Goal: Transaction & Acquisition: Subscribe to service/newsletter

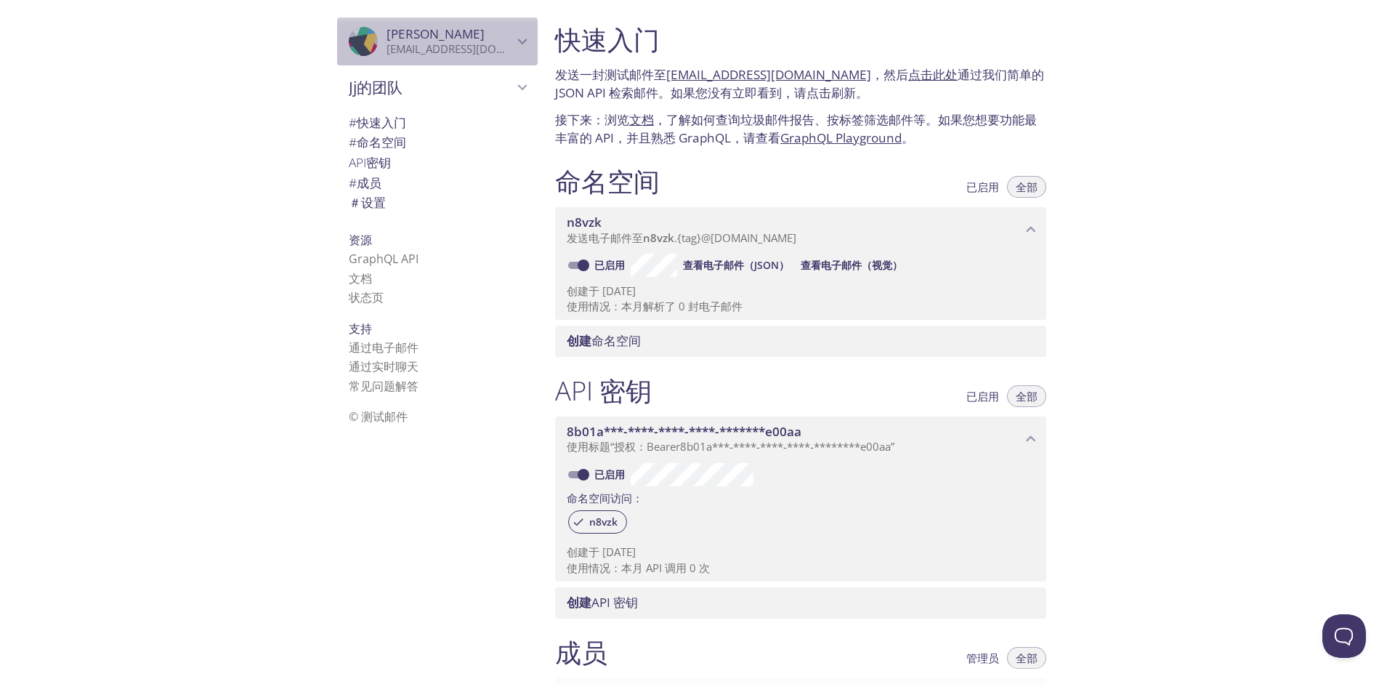
click at [364, 41] on icon "杰杰" at bounding box center [373, 38] width 18 height 31
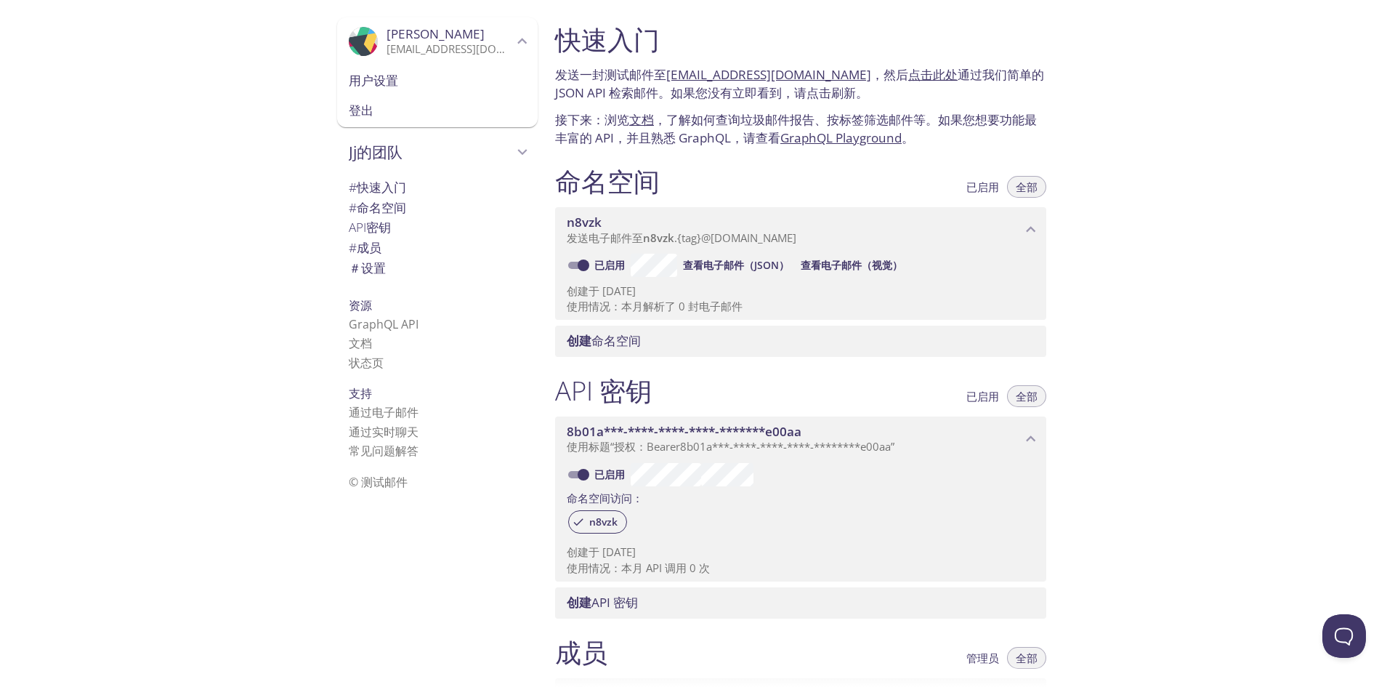
click at [364, 41] on icon "杰杰" at bounding box center [373, 38] width 18 height 31
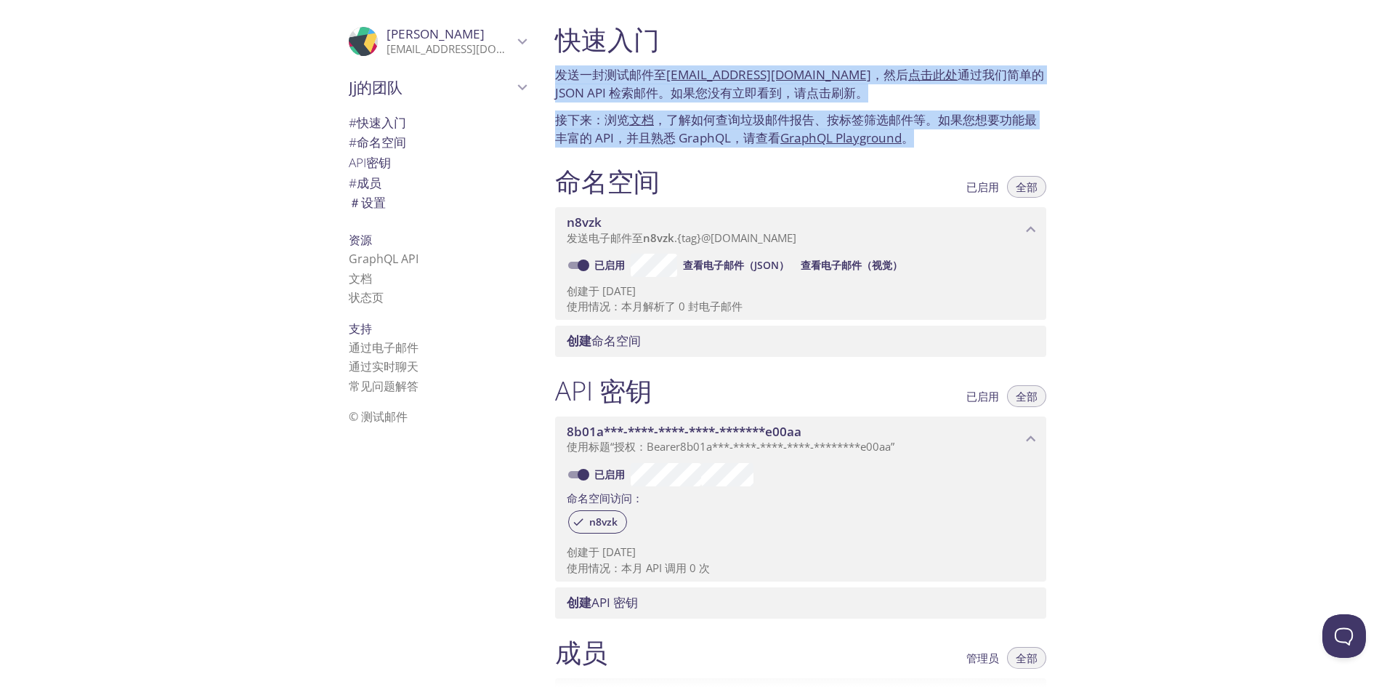
drag, startPoint x: 556, startPoint y: 76, endPoint x: 948, endPoint y: 156, distance: 399.8
click at [948, 156] on div "快速入门 发送一封测试邮件至 n8vzk.test@inbox.testmail.app ，然后 点击此处 通过我们简单的 JSON API 检索邮件。如果您…" at bounding box center [807, 343] width 526 height 687
click at [952, 183] on div "命名空间 已启用 全部" at bounding box center [800, 183] width 491 height 36
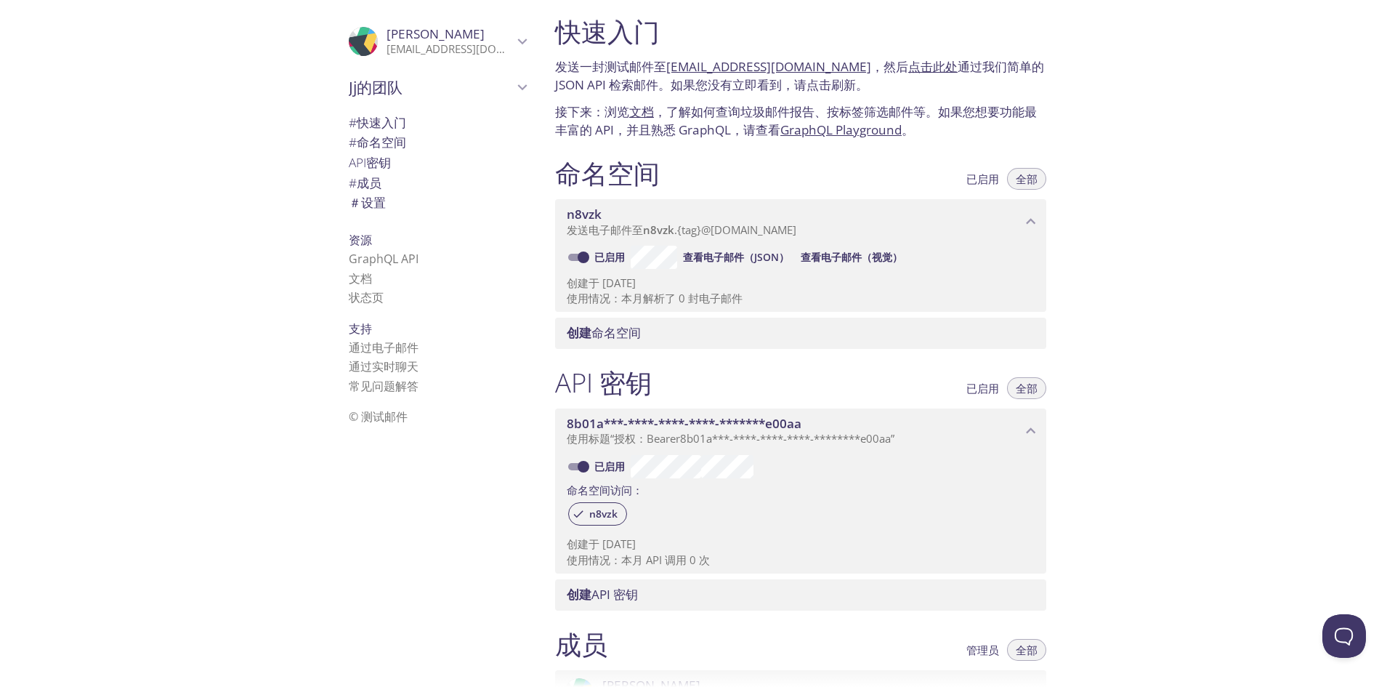
drag, startPoint x: 913, startPoint y: 188, endPoint x: 900, endPoint y: 214, distance: 28.9
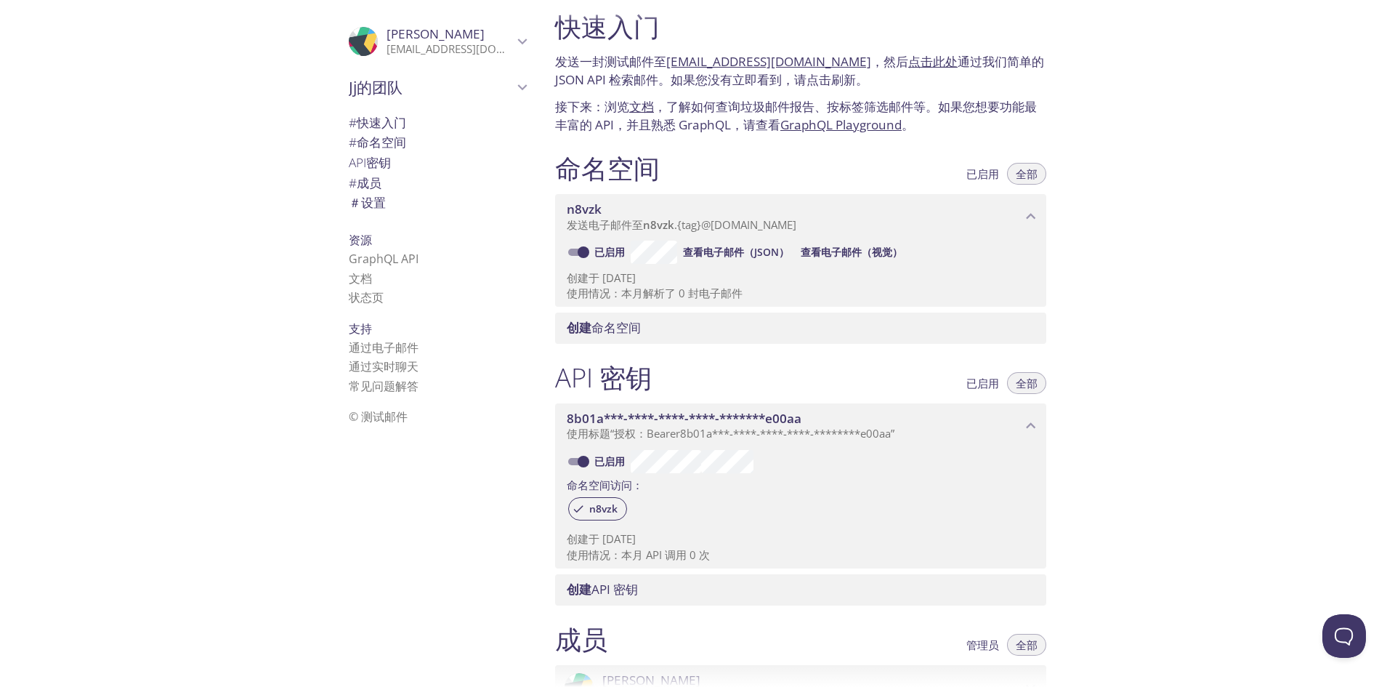
click at [900, 215] on span "n8vzk" at bounding box center [794, 209] width 455 height 16
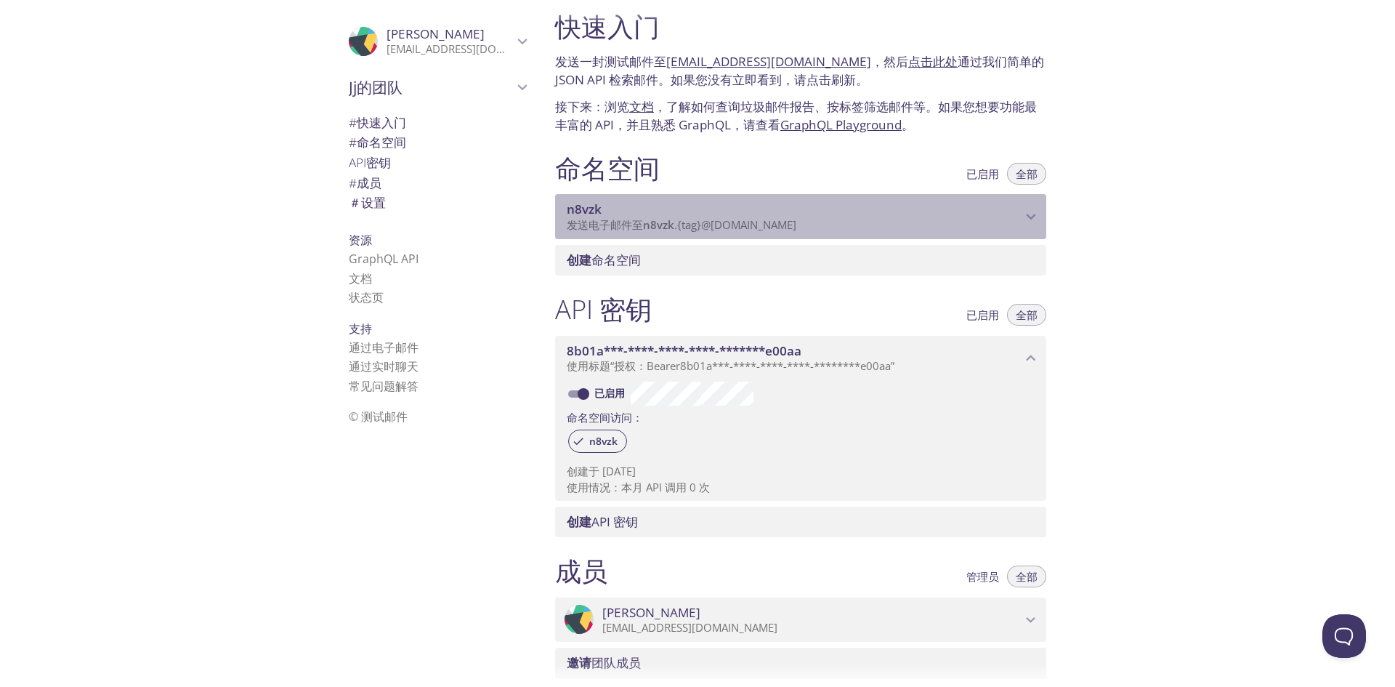
click at [900, 215] on span "n8vzk" at bounding box center [794, 209] width 455 height 16
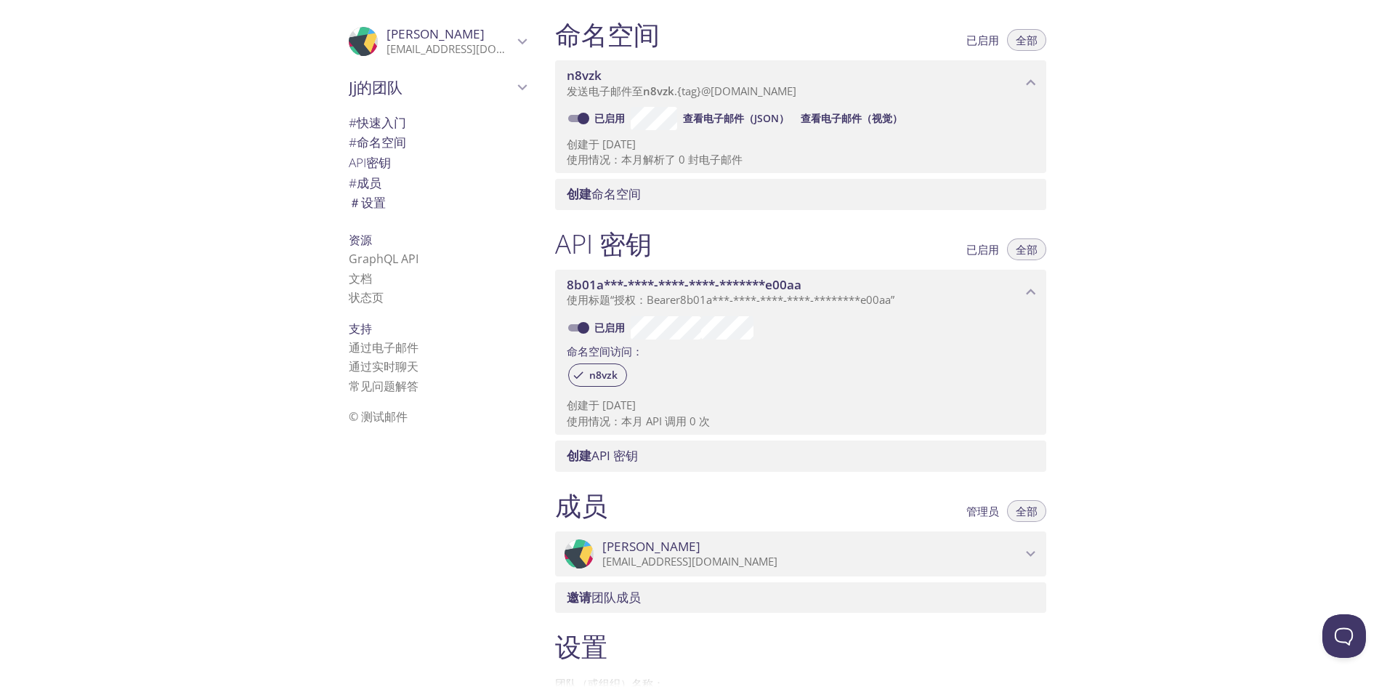
scroll to position [224, 0]
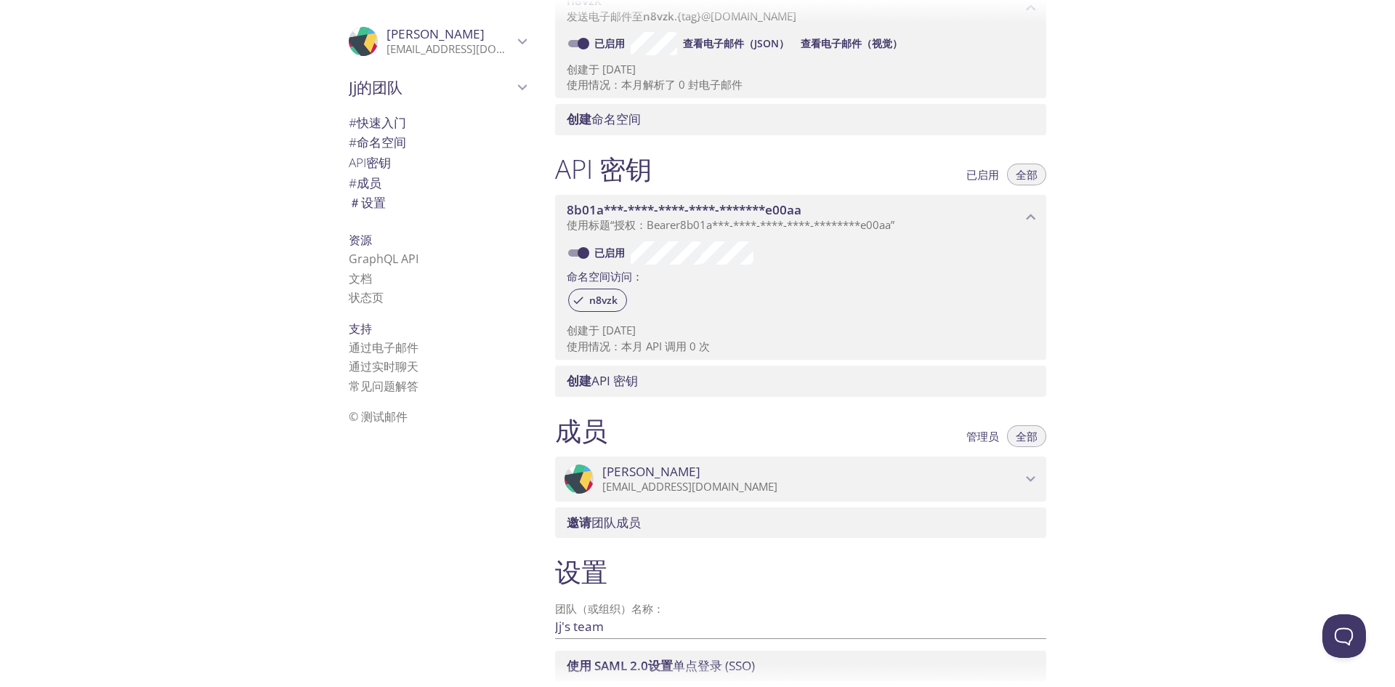
drag, startPoint x: 852, startPoint y: 280, endPoint x: 823, endPoint y: 332, distance: 59.9
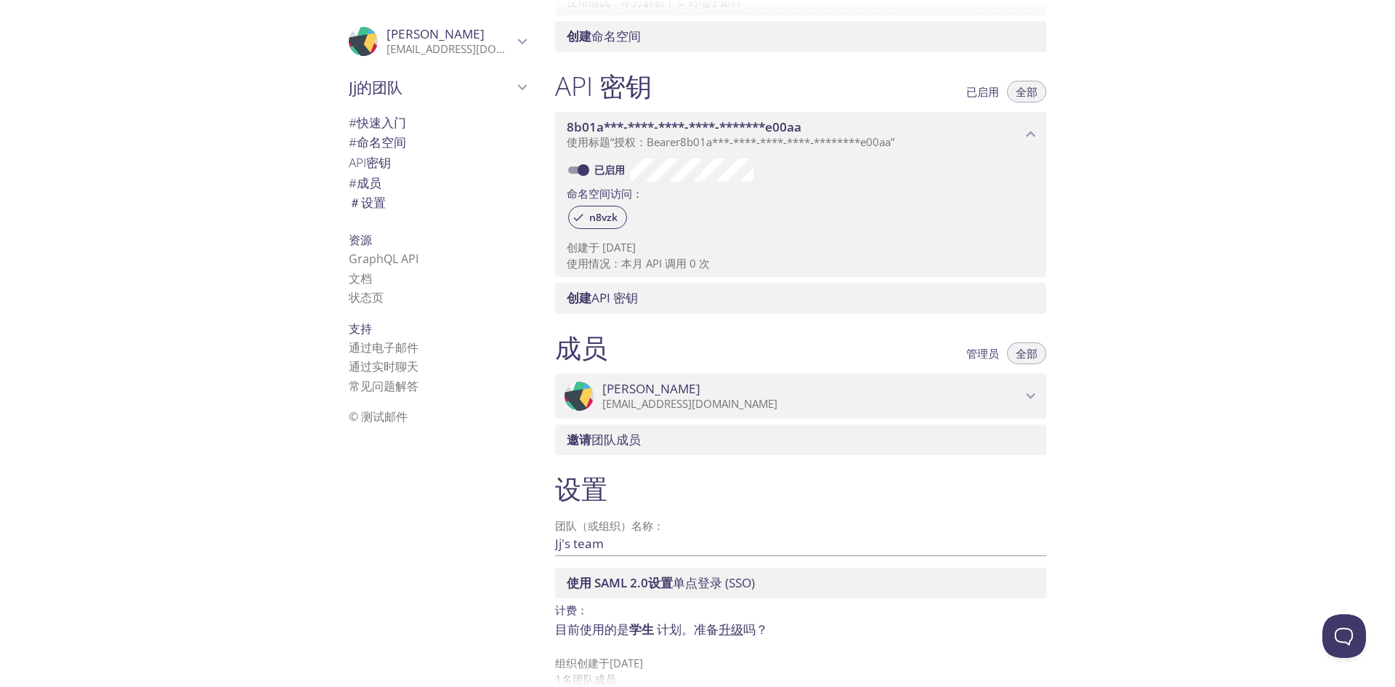
scroll to position [328, 0]
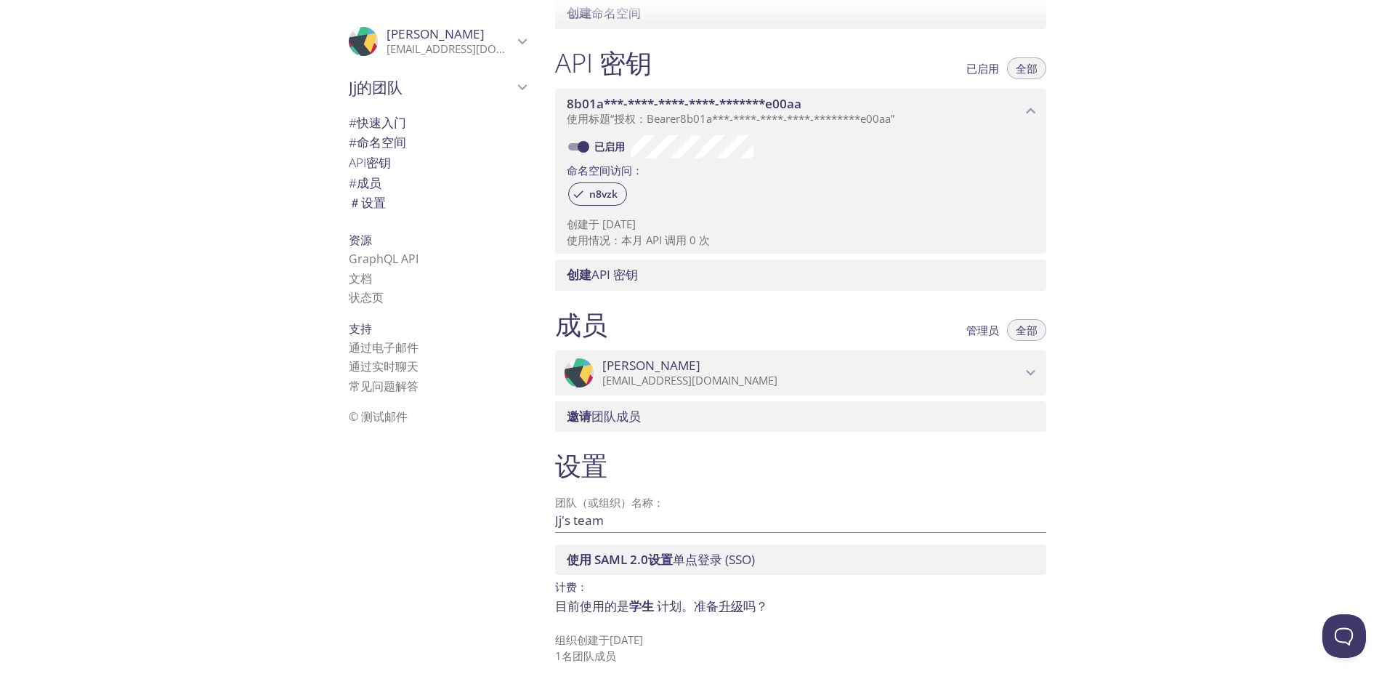
drag, startPoint x: 789, startPoint y: 284, endPoint x: 767, endPoint y: 375, distance: 93.6
drag, startPoint x: 823, startPoint y: 304, endPoint x: 825, endPoint y: 399, distance: 95.2
click at [637, 604] on font "学生" at bounding box center [641, 605] width 25 height 17
click at [733, 611] on font "升级" at bounding box center [731, 605] width 25 height 17
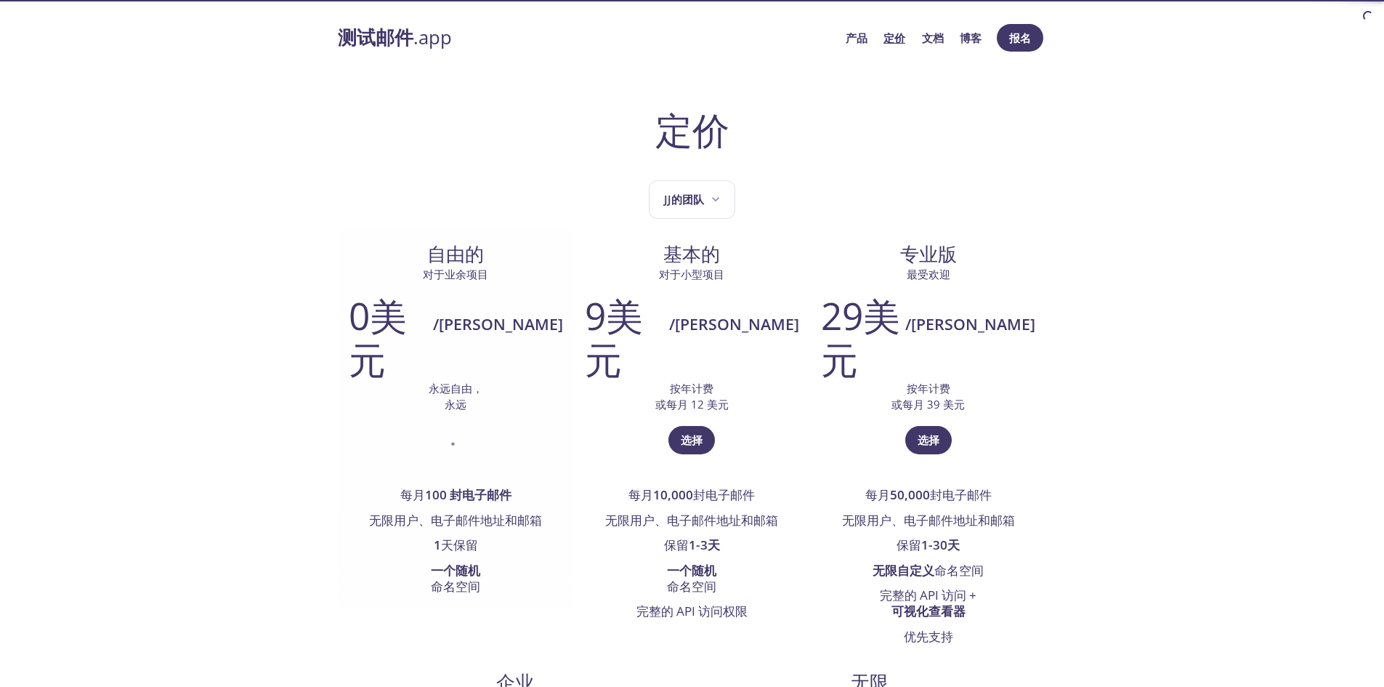
drag, startPoint x: 0, startPoint y: 0, endPoint x: 368, endPoint y: 485, distance: 608.9
click at [368, 509] on li "无限用户、电子邮件地址和邮箱" at bounding box center [456, 521] width 214 height 25
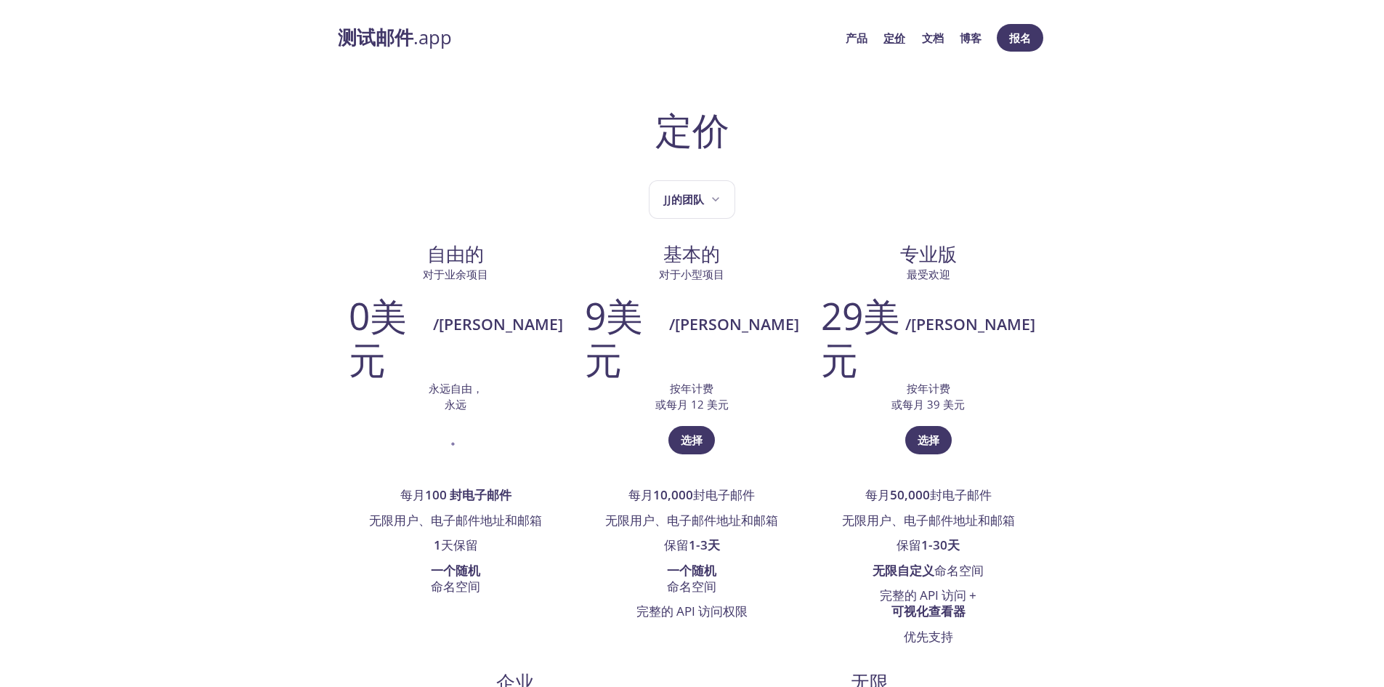
drag, startPoint x: 368, startPoint y: 485, endPoint x: 283, endPoint y: 456, distance: 90.3
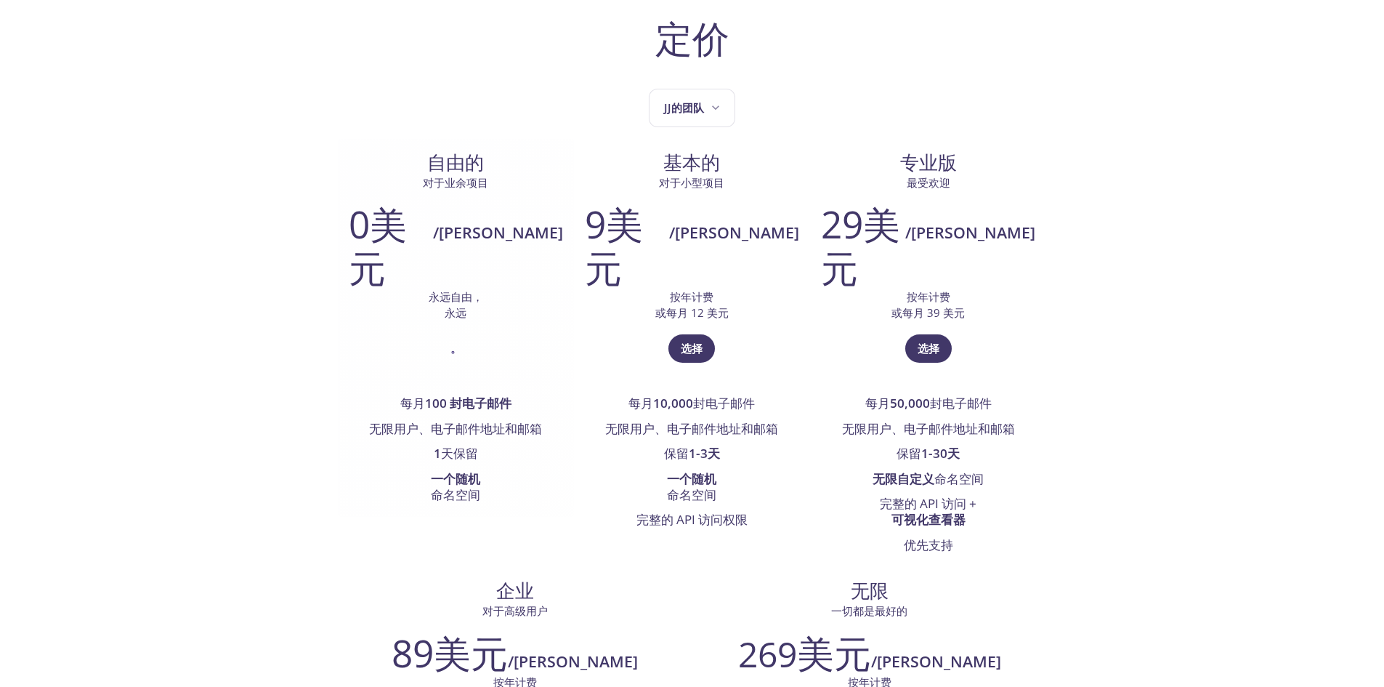
drag, startPoint x: 361, startPoint y: 320, endPoint x: 348, endPoint y: 374, distance: 55.3
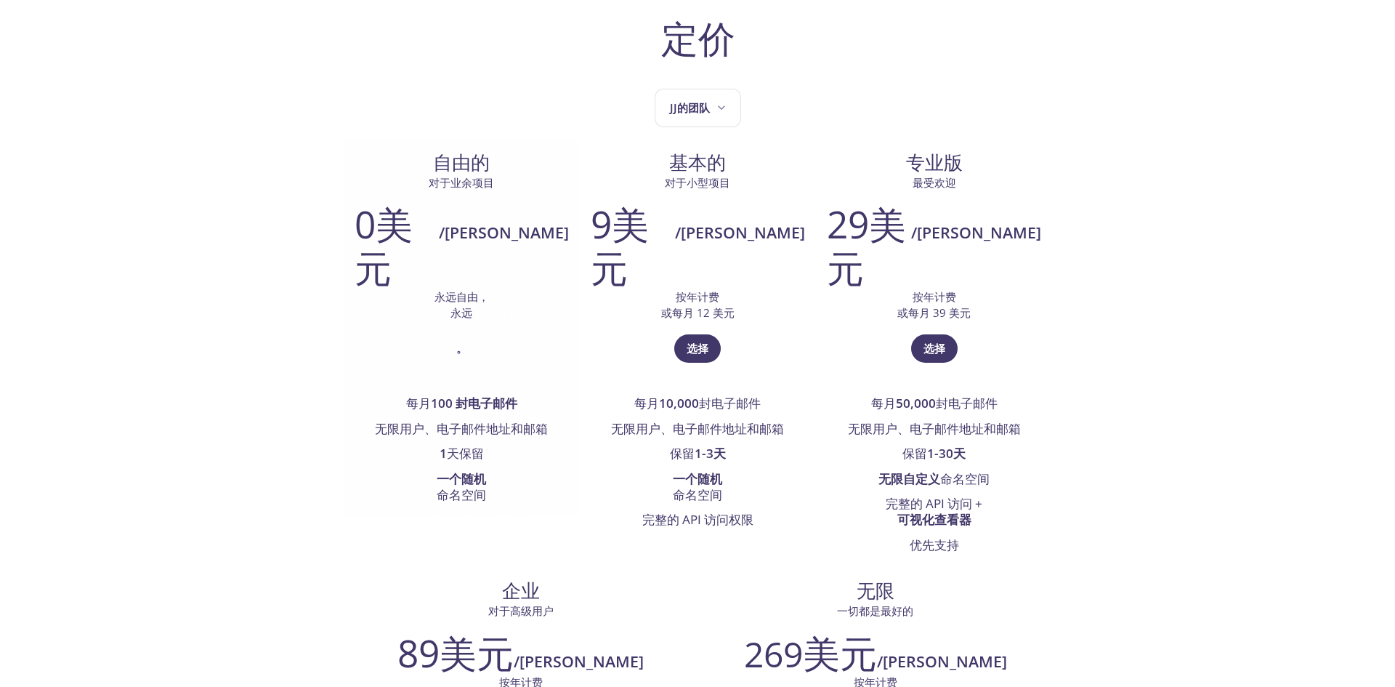
scroll to position [129, 0]
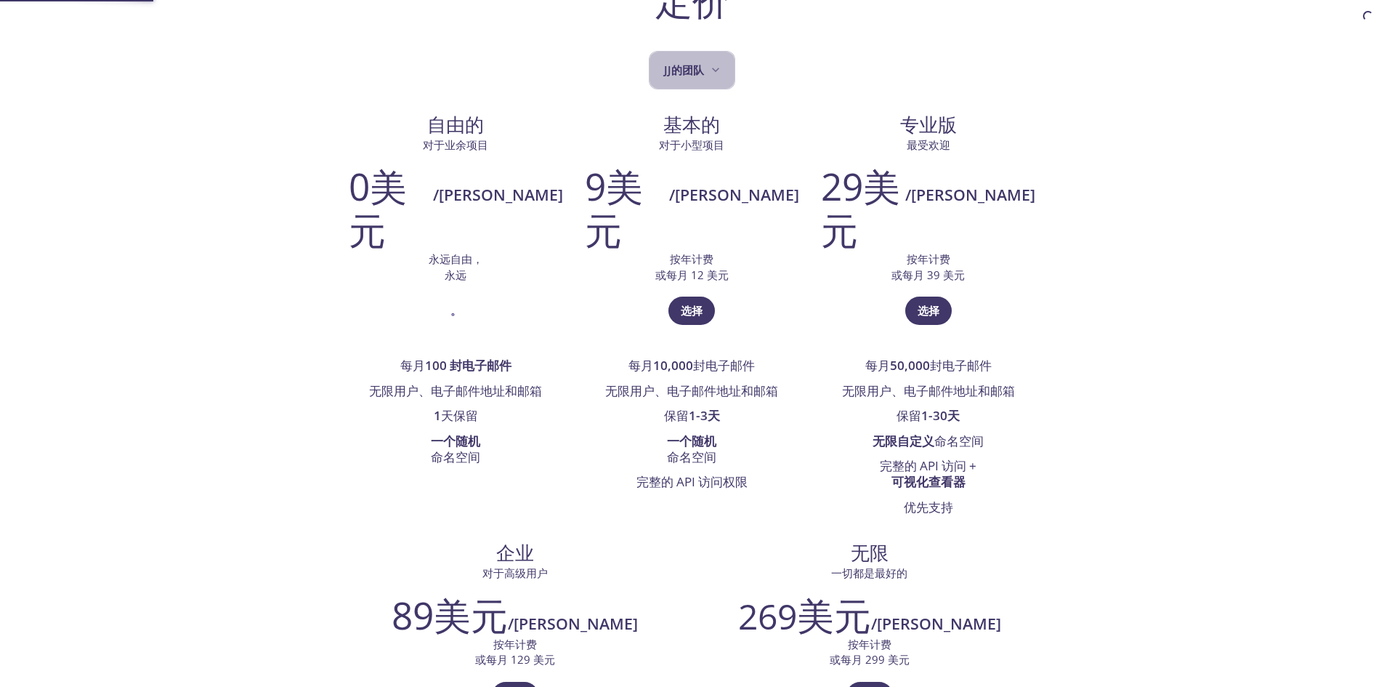
drag, startPoint x: 674, startPoint y: 82, endPoint x: 707, endPoint y: 59, distance: 40.7
click at [707, 59] on button "Jj的团队" at bounding box center [692, 70] width 86 height 39
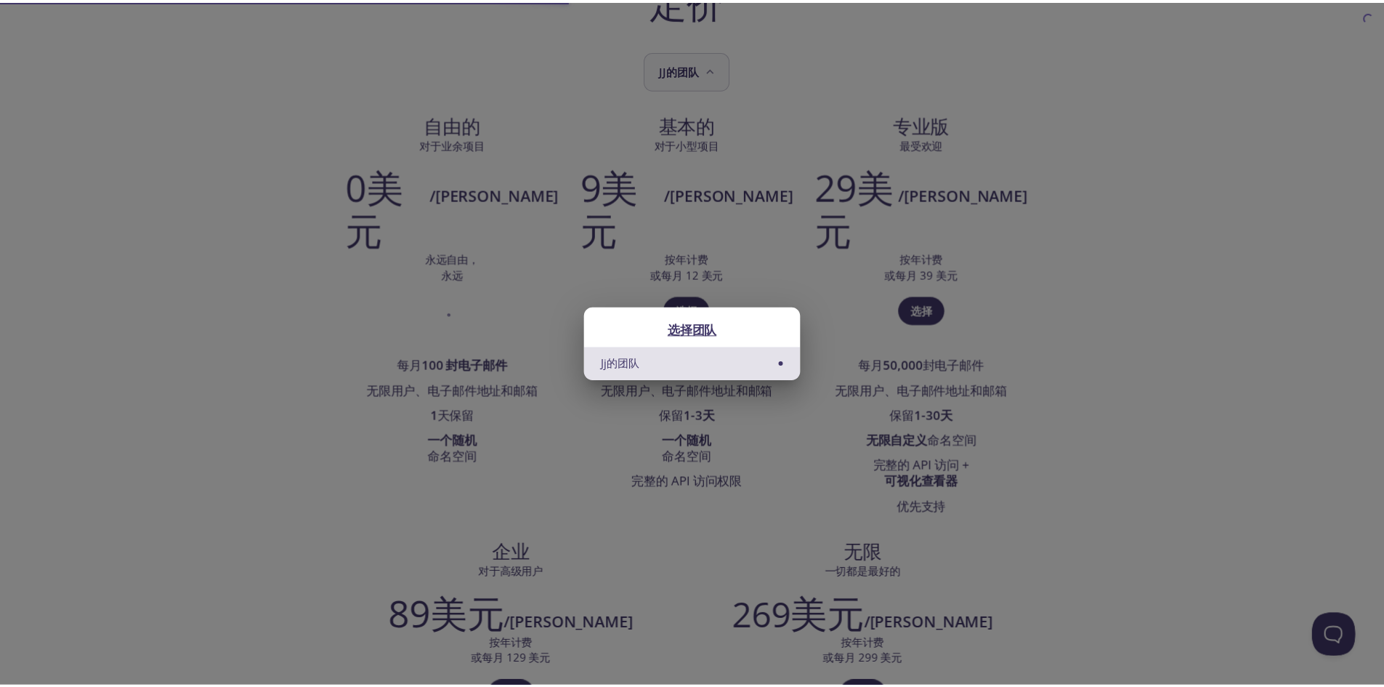
scroll to position [0, 0]
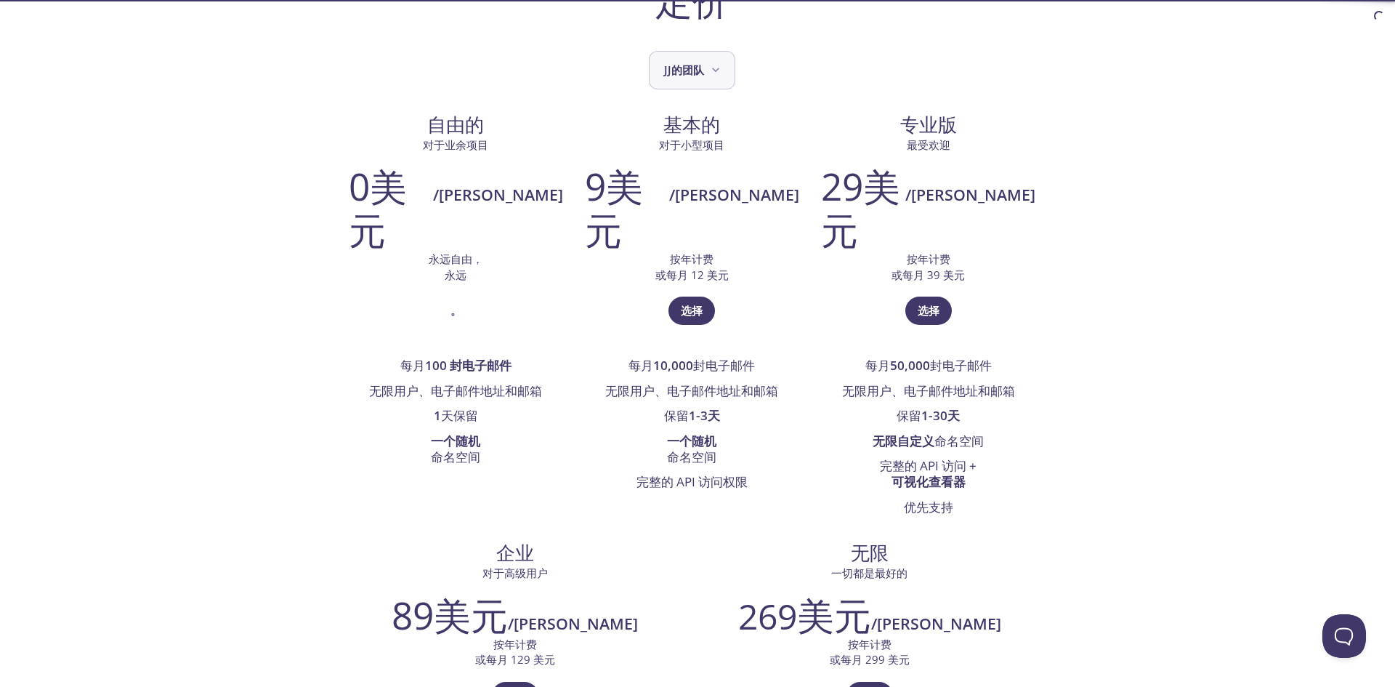
click at [707, 59] on button "Jj的团队" at bounding box center [692, 70] width 86 height 39
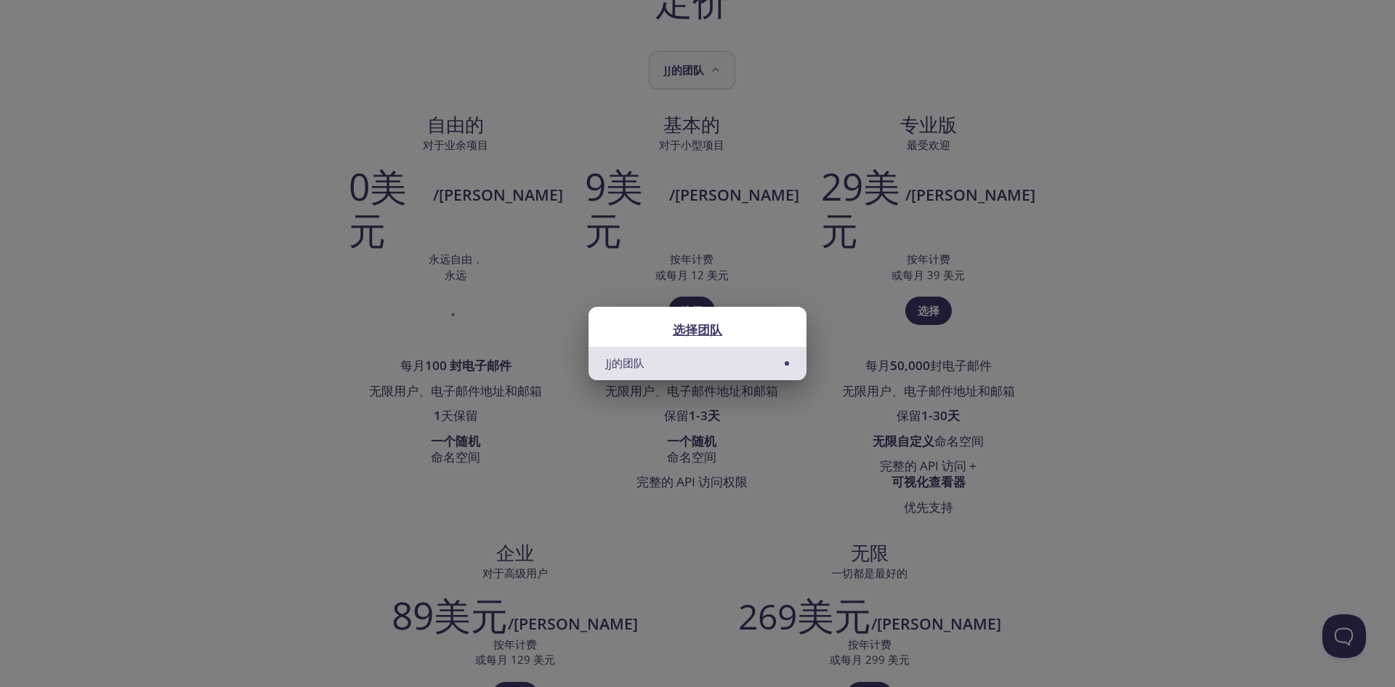
click at [707, 59] on div "选择团队 Jj的团队" at bounding box center [697, 343] width 1395 height 687
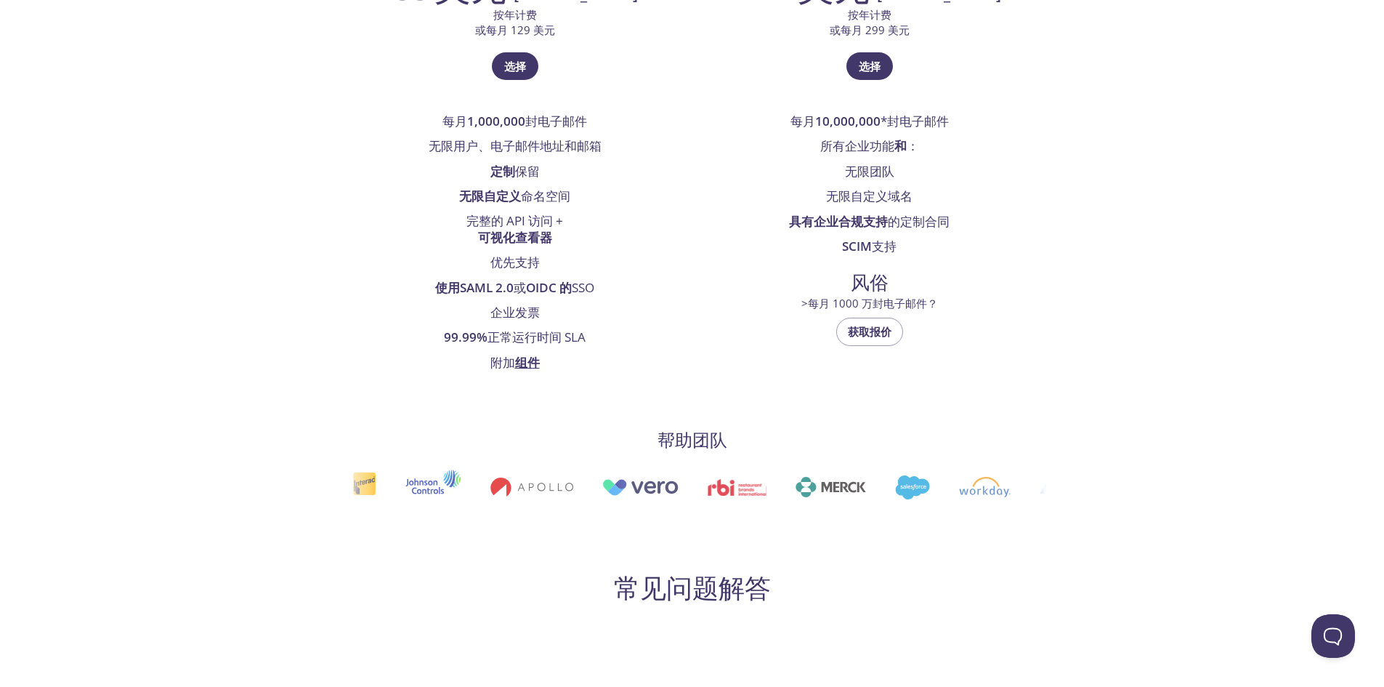
drag, startPoint x: 799, startPoint y: 71, endPoint x: 735, endPoint y: 235, distance: 175.3
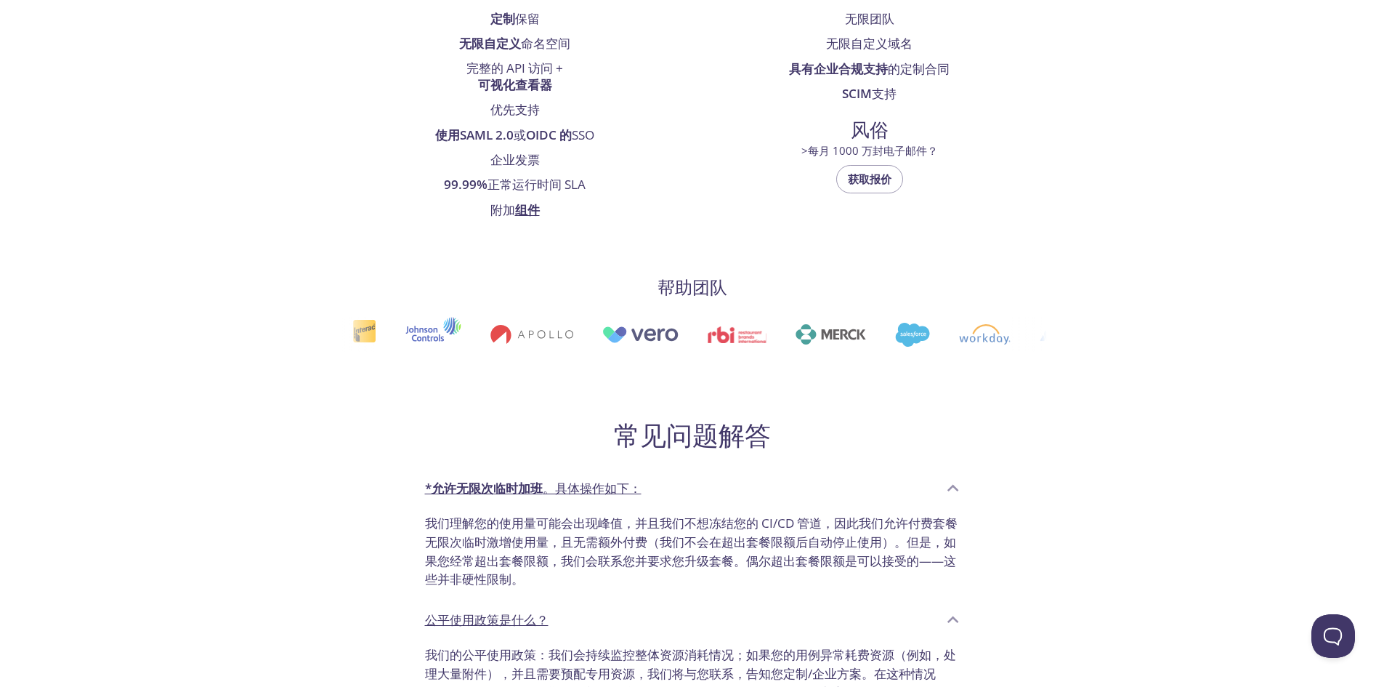
scroll to position [838, 0]
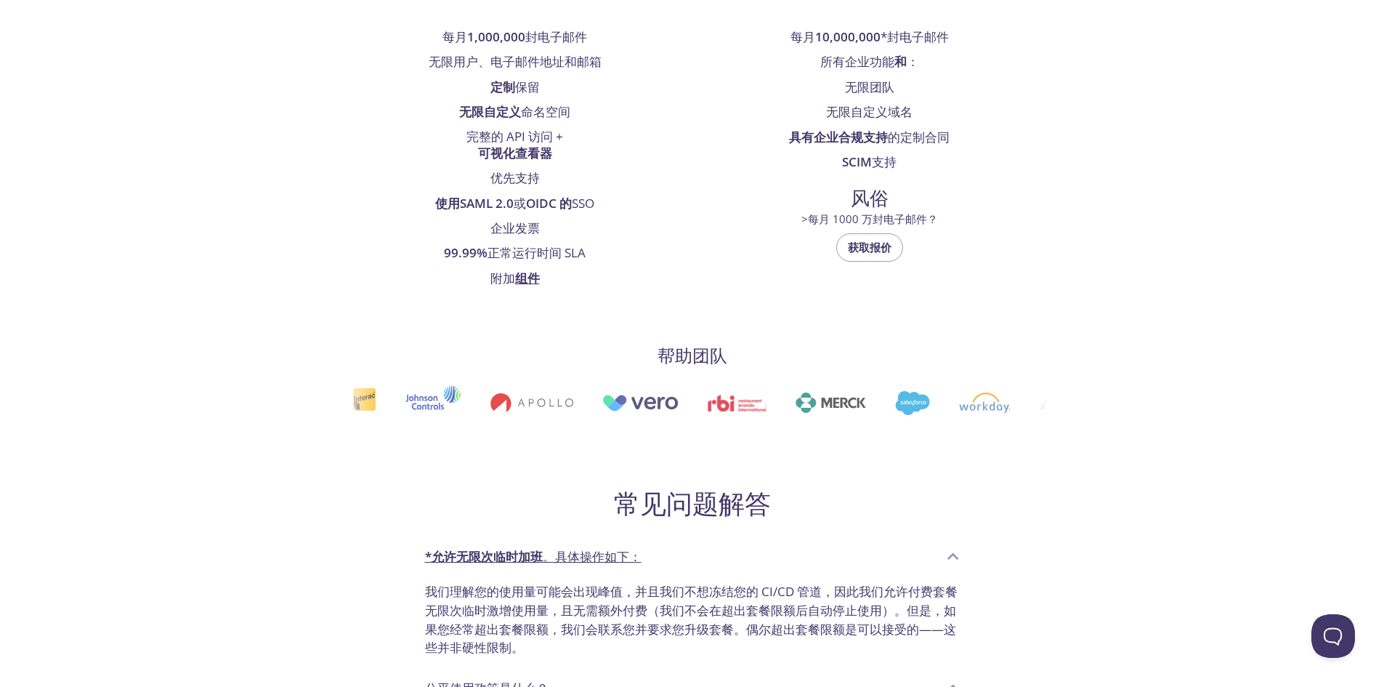
drag, startPoint x: 858, startPoint y: 236, endPoint x: 838, endPoint y: 184, distance: 56.1
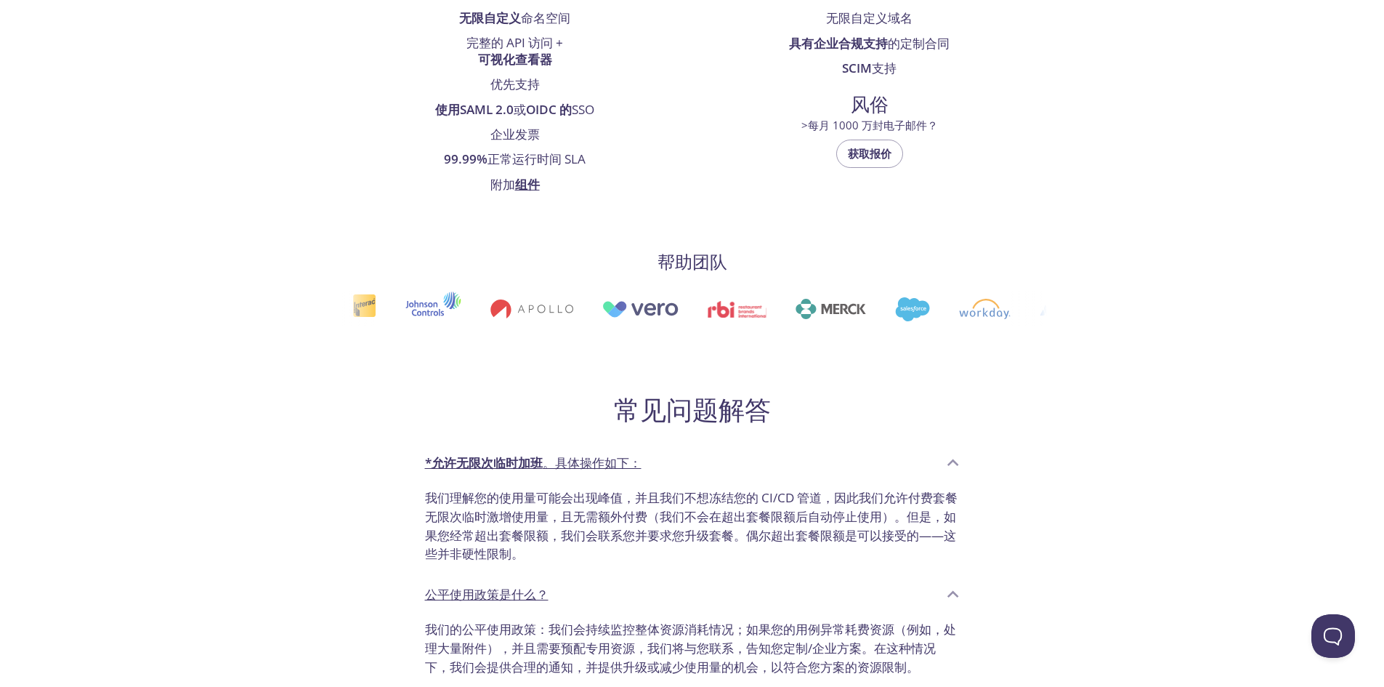
drag, startPoint x: 836, startPoint y: 236, endPoint x: 831, endPoint y: 272, distance: 36.0
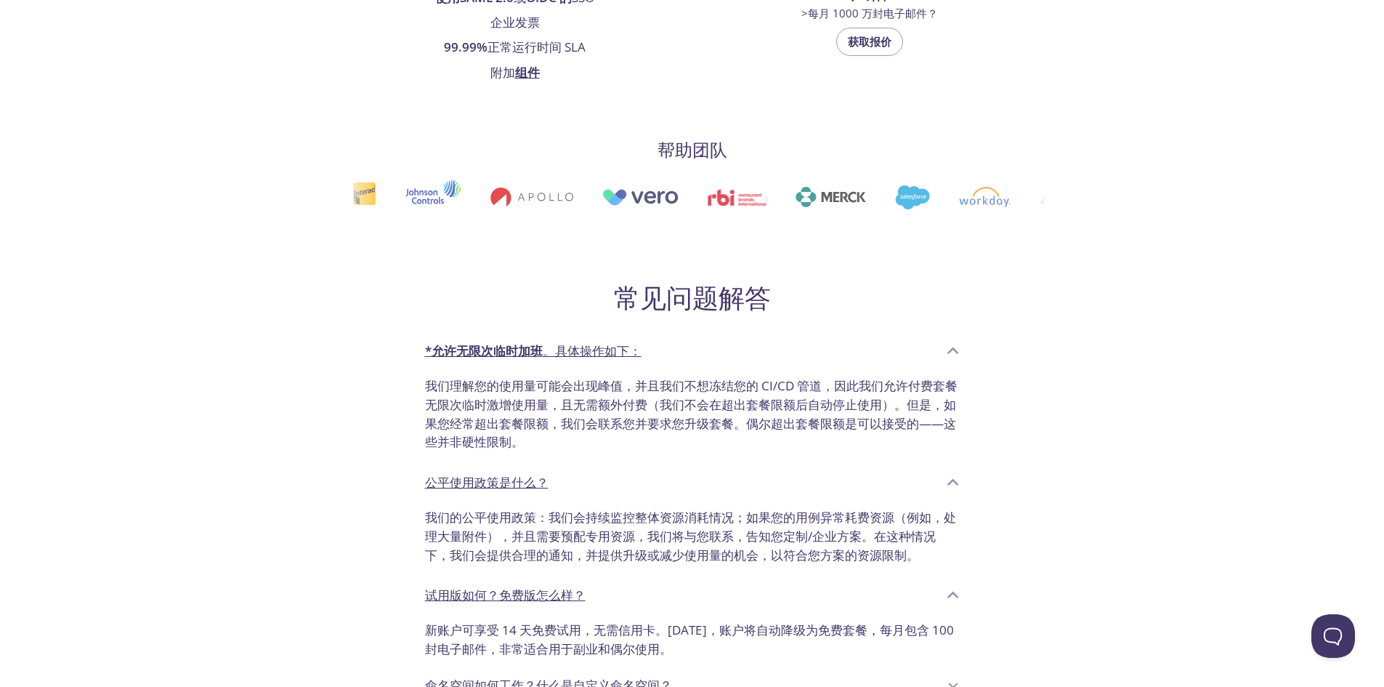
drag, startPoint x: 831, startPoint y: 272, endPoint x: 824, endPoint y: 312, distance: 41.2
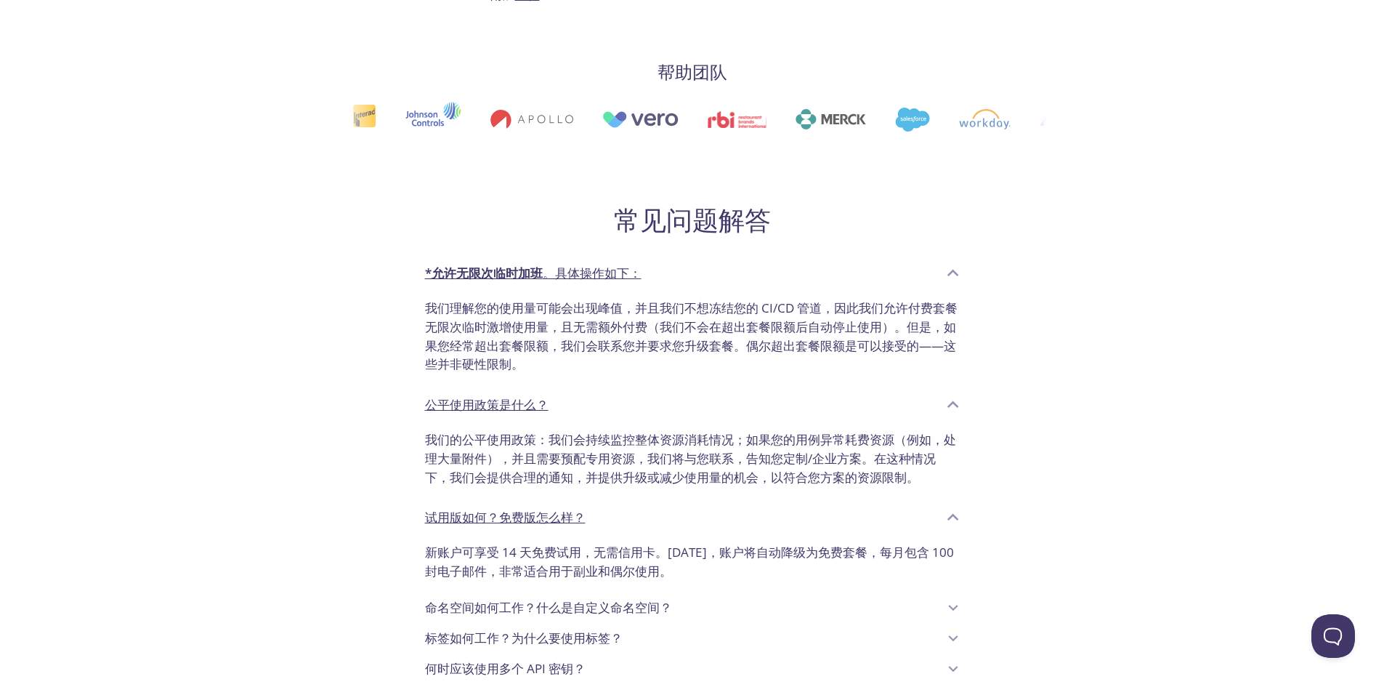
drag, startPoint x: 1127, startPoint y: 325, endPoint x: 1097, endPoint y: 392, distance: 73.9
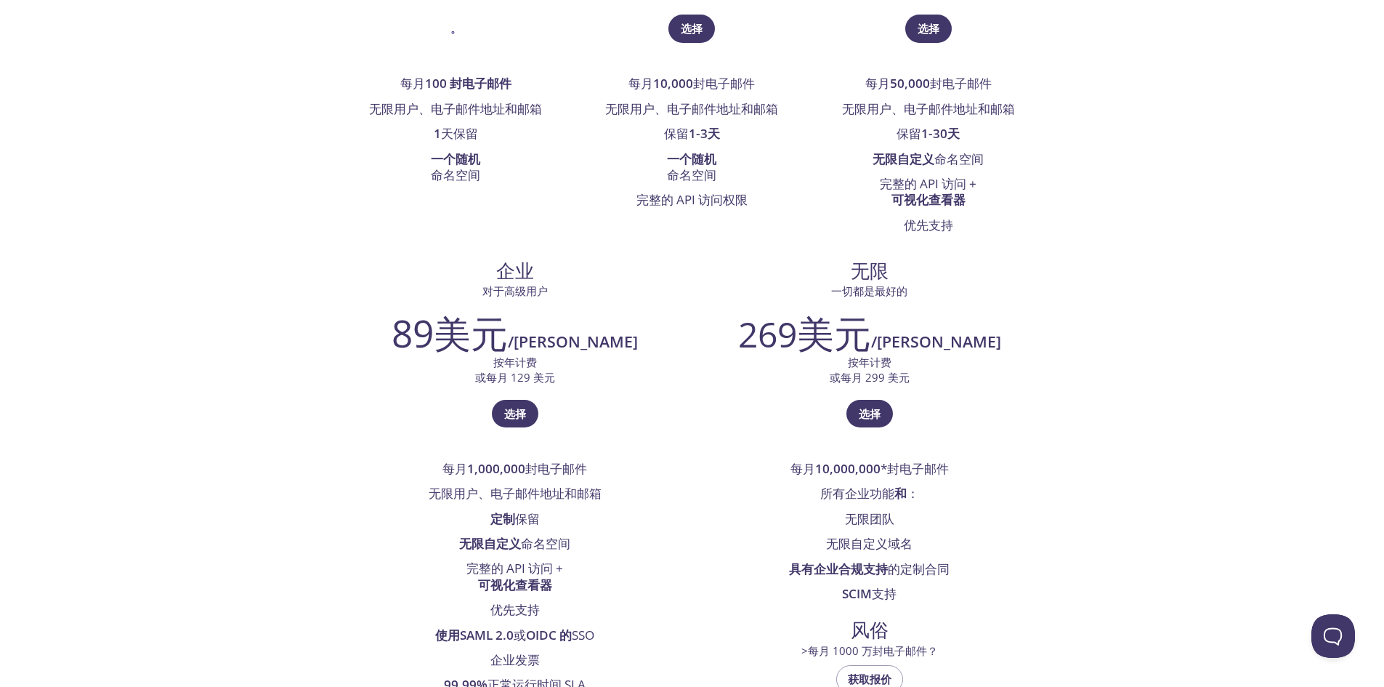
drag, startPoint x: 1097, startPoint y: 392, endPoint x: 1054, endPoint y: 270, distance: 129.6
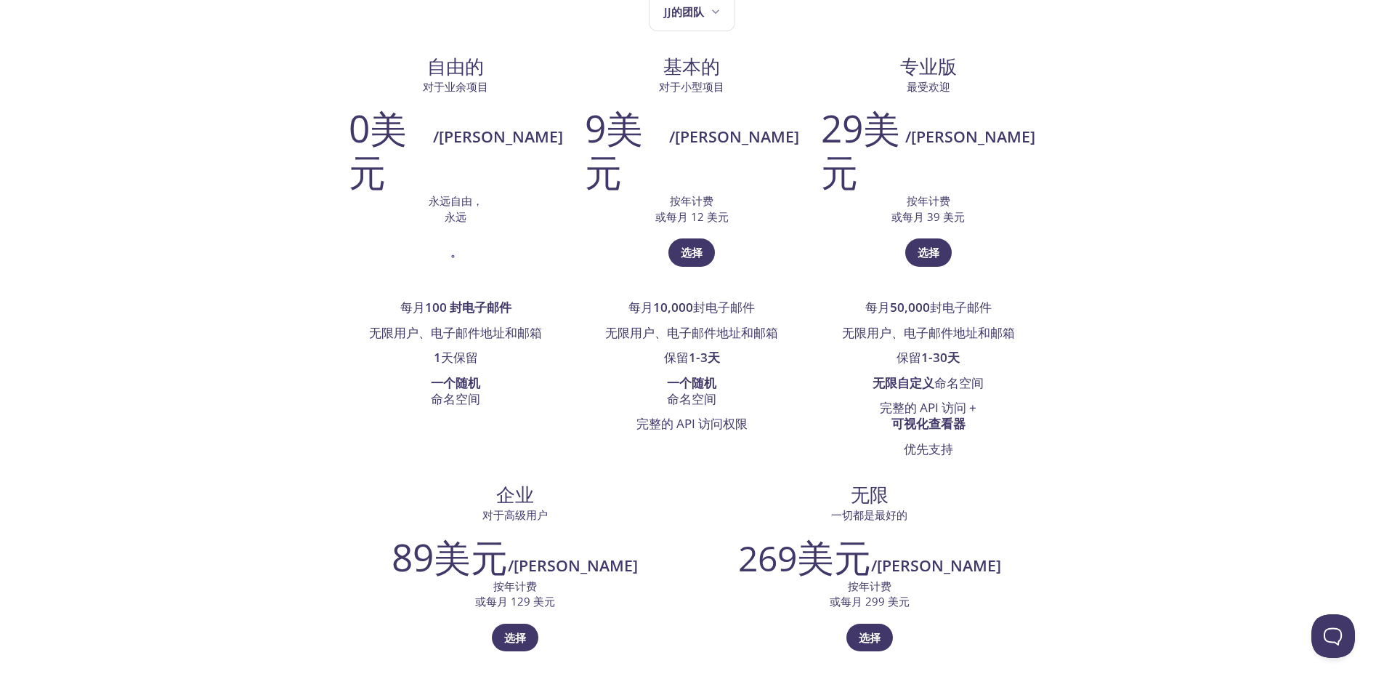
scroll to position [343, 0]
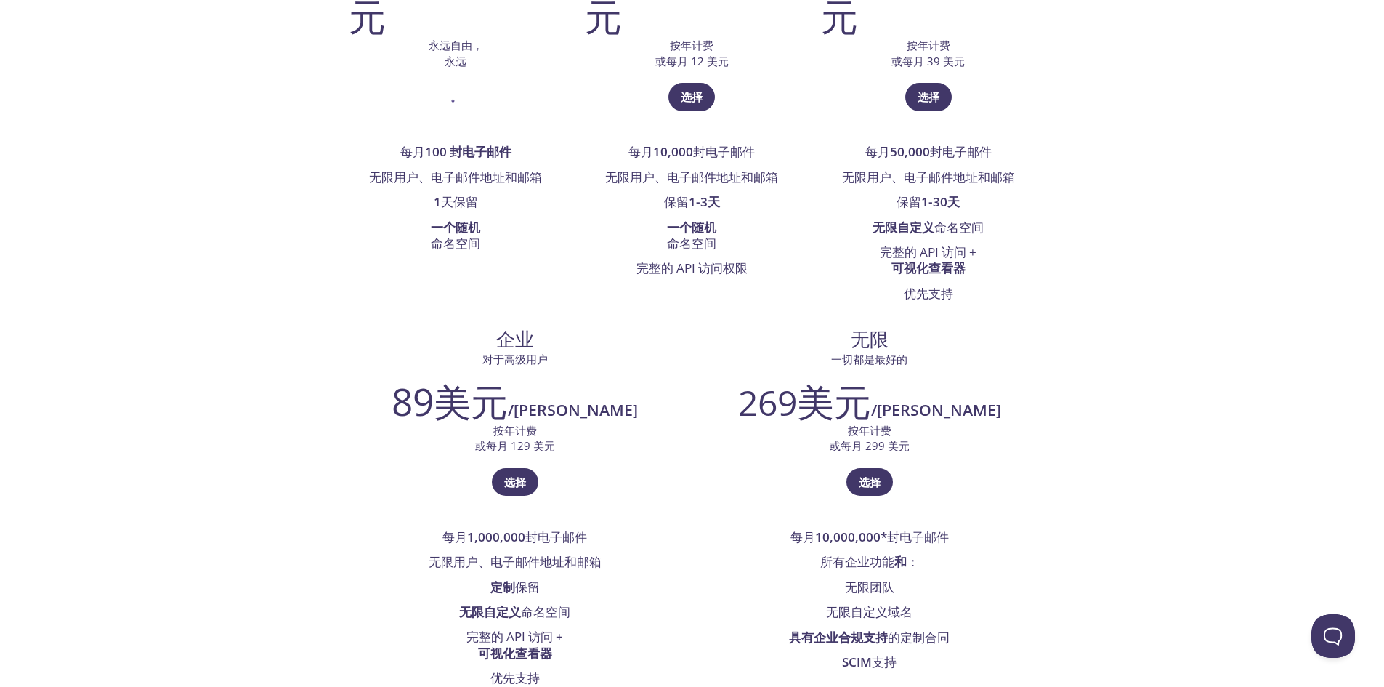
drag, startPoint x: 1069, startPoint y: 326, endPoint x: 1070, endPoint y: 419, distance: 93.0
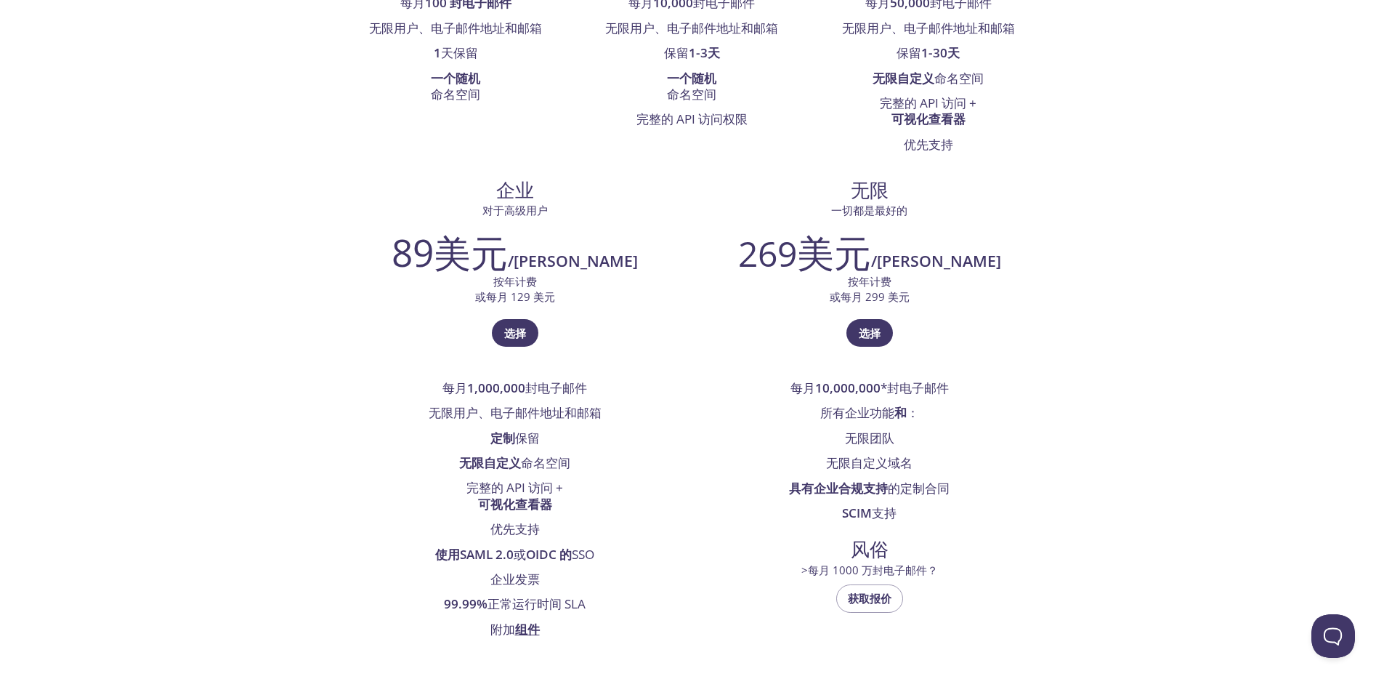
drag, startPoint x: 1070, startPoint y: 419, endPoint x: 1057, endPoint y: 477, distance: 59.6
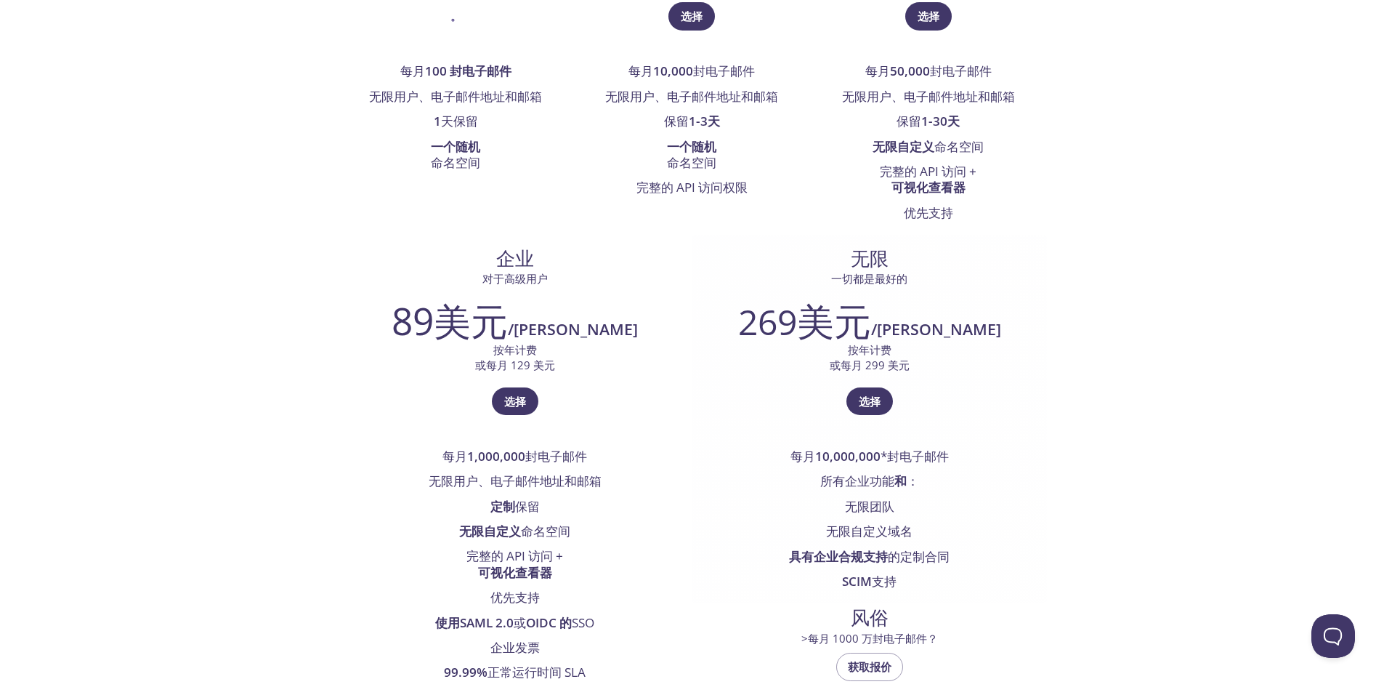
scroll to position [0, 0]
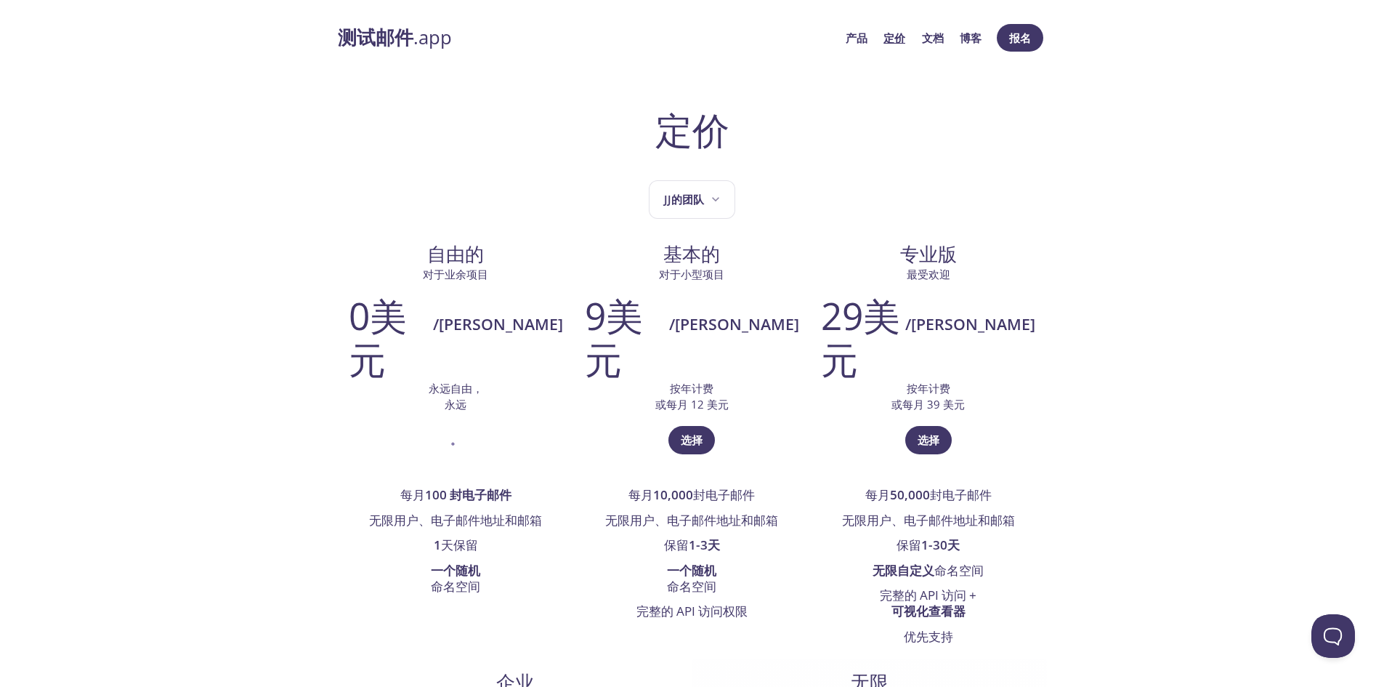
drag, startPoint x: 1055, startPoint y: 477, endPoint x: 1035, endPoint y: 260, distance: 218.2
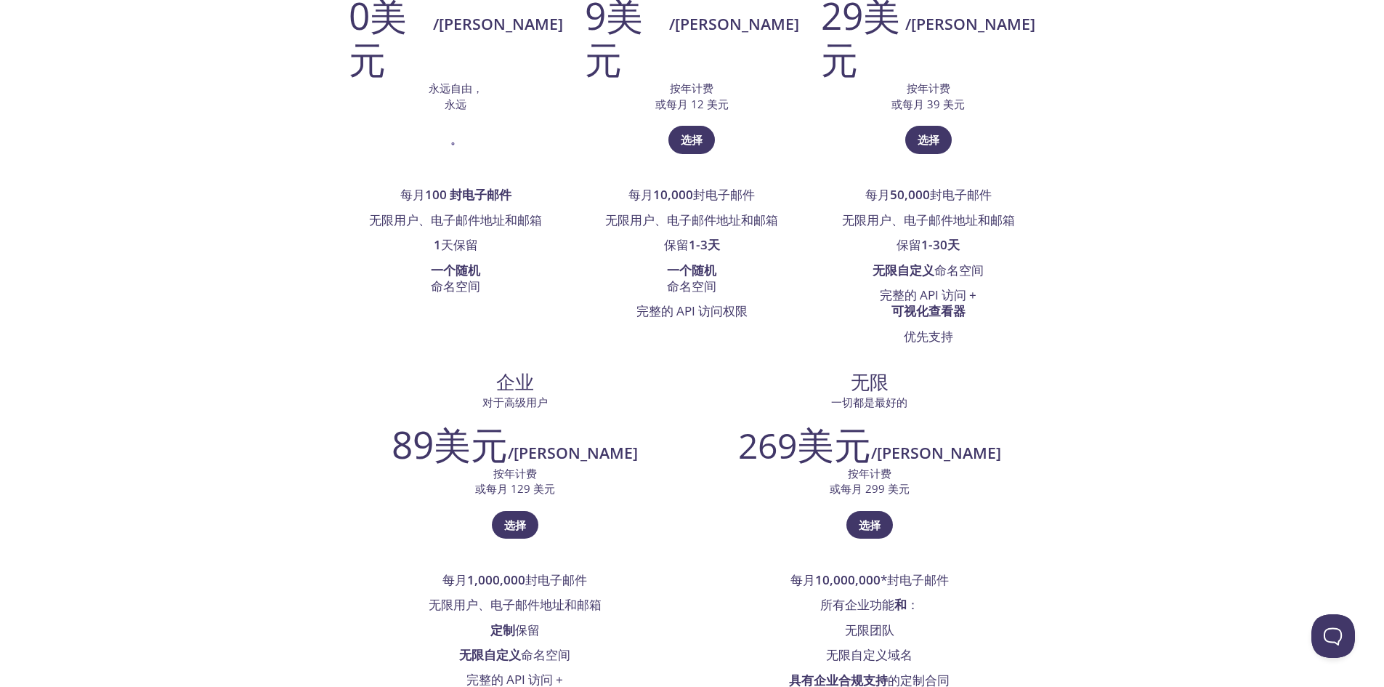
drag, startPoint x: 1110, startPoint y: 321, endPoint x: 1051, endPoint y: 462, distance: 153.1
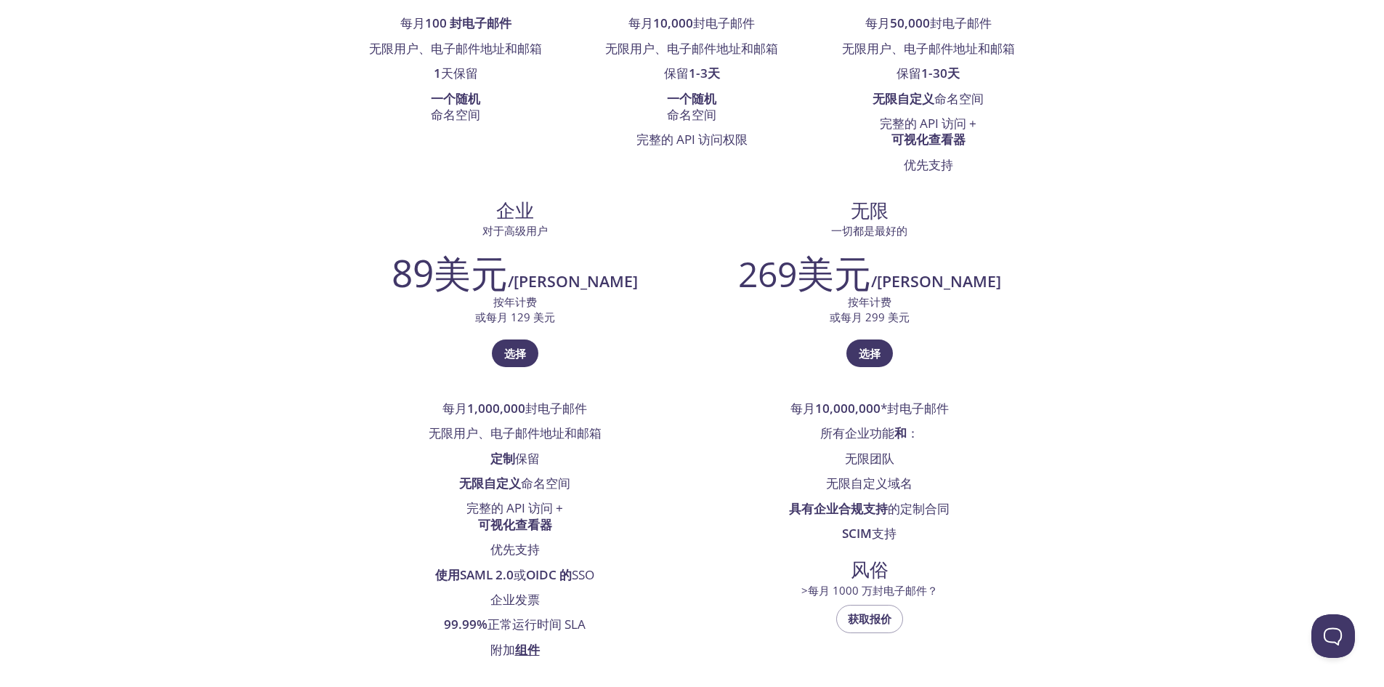
drag, startPoint x: 1099, startPoint y: 356, endPoint x: 1064, endPoint y: 416, distance: 69.7
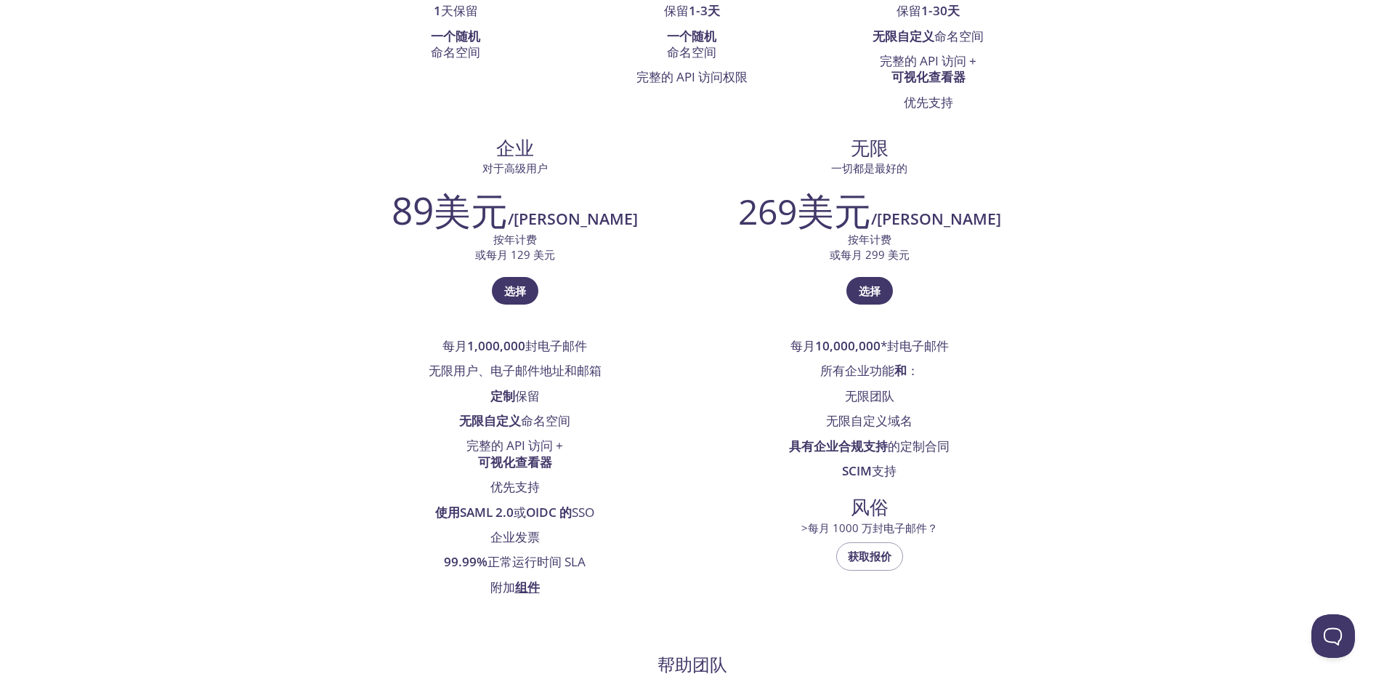
drag, startPoint x: 735, startPoint y: 239, endPoint x: 715, endPoint y: 320, distance: 83.0
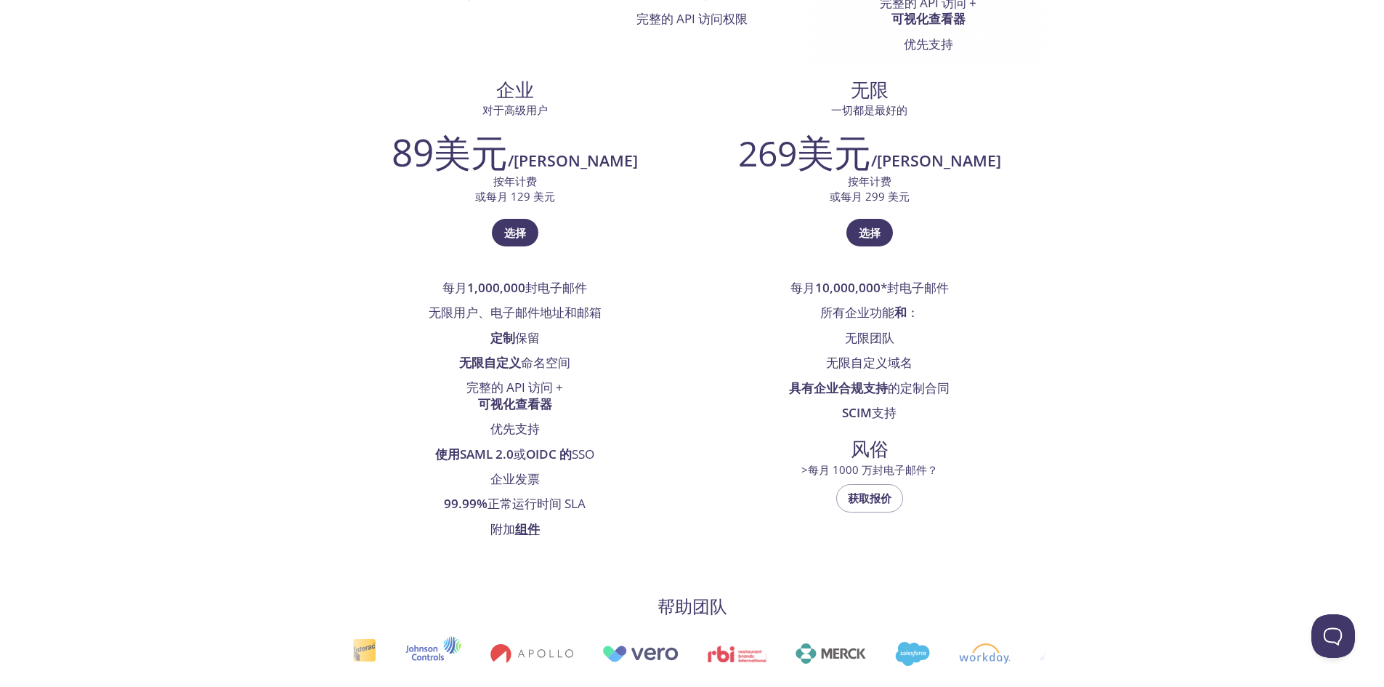
drag, startPoint x: 735, startPoint y: 72, endPoint x: 744, endPoint y: 68, distance: 10.4
drag, startPoint x: 744, startPoint y: 68, endPoint x: 677, endPoint y: 119, distance: 84.5
click at [677, 119] on div "自由的 对于业余项目 0美元 /米 永远自由， 永远 。 每月 100 封电子邮件 无限用户、电子邮件地址和邮箱 1 天保留 一个随机 命名空间 基本的 对于…" at bounding box center [692, 94] width 709 height 913
